Goal: Task Accomplishment & Management: Manage account settings

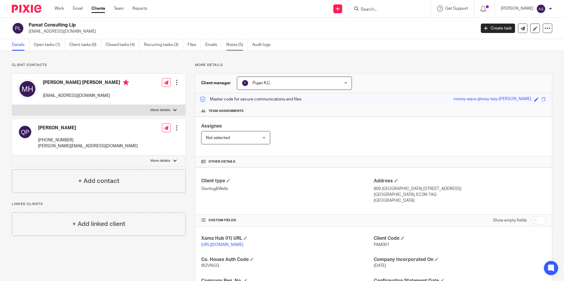
click at [232, 45] on link "Notes (5)" at bounding box center [237, 45] width 22 height 12
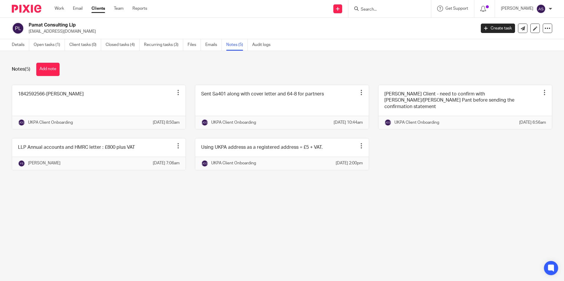
click at [251, 191] on div "Notes (5) Add note 1842592566-MS Huet Pin note Edit note Delete note UKPA Clien…" at bounding box center [282, 121] width 564 height 140
click at [121, 47] on link "Closed tasks (4)" at bounding box center [123, 45] width 34 height 12
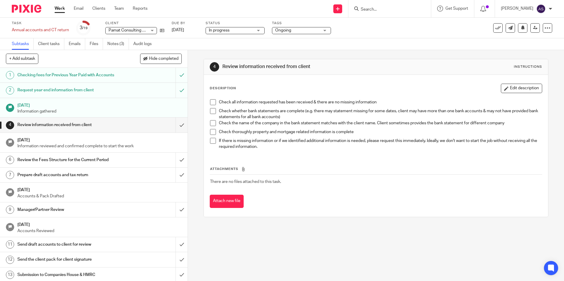
click at [29, 10] on img at bounding box center [26, 9] width 29 height 8
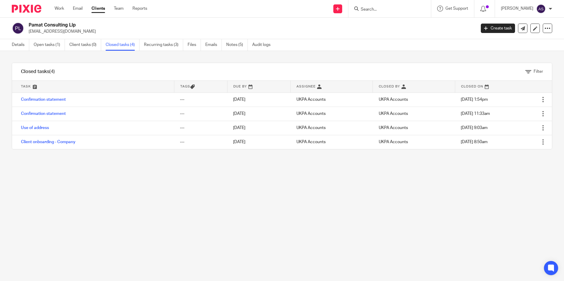
click at [185, 221] on div "Filter tasks Only show tasks matching all of these conditions 1 Task name Is Is…" at bounding box center [282, 166] width 564 height 230
drag, startPoint x: 193, startPoint y: 223, endPoint x: 196, endPoint y: 224, distance: 3.0
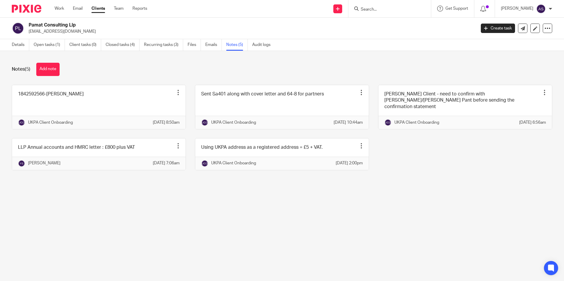
drag, startPoint x: 333, startPoint y: 210, endPoint x: 351, endPoint y: 204, distance: 19.1
click at [333, 210] on main "Pamat Consulting Llp [EMAIL_ADDRESS][DOMAIN_NAME] Create task Update from Compa…" at bounding box center [282, 140] width 564 height 281
